Goal: Information Seeking & Learning: Learn about a topic

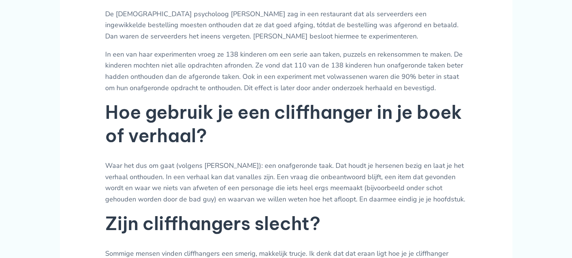
scroll to position [448, 0]
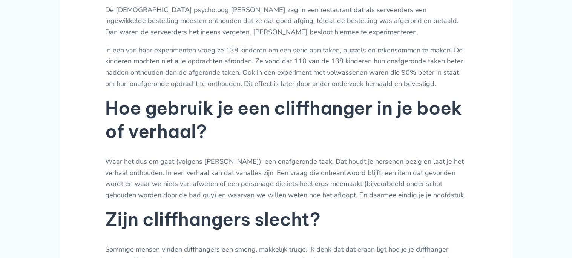
scroll to position [548, 0]
